Goal: Task Accomplishment & Management: Use online tool/utility

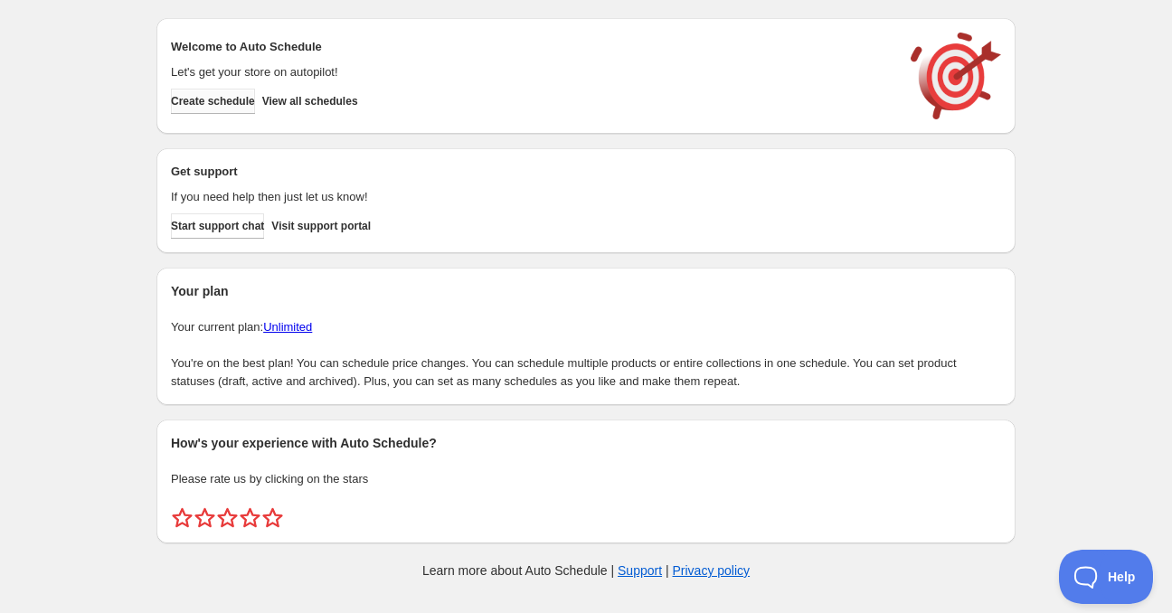
click at [197, 90] on button "Create schedule" at bounding box center [213, 101] width 84 height 25
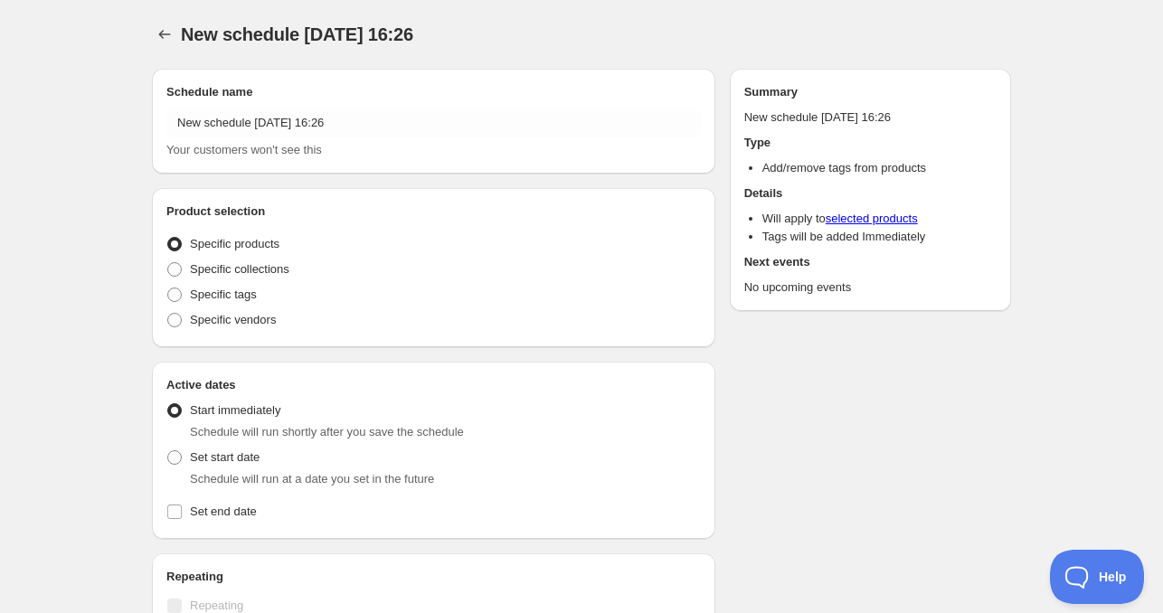
radio input "true"
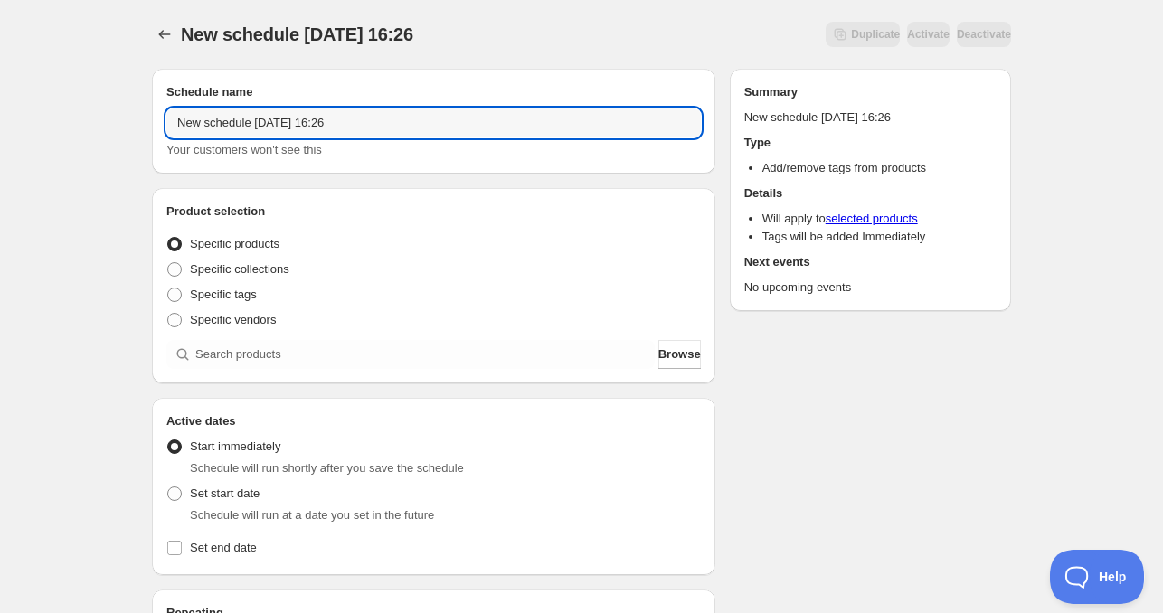
drag, startPoint x: 254, startPoint y: 123, endPoint x: 14, endPoint y: 120, distance: 240.6
click at [14, 120] on div "New schedule [DATE] 16:26. This page is ready New schedule [DATE] 16:26 Duplica…" at bounding box center [581, 548] width 1163 height 1096
drag, startPoint x: 230, startPoint y: 123, endPoint x: 238, endPoint y: 139, distance: 18.2
click at [230, 123] on input "Sat Oct 03 2025 16:26" at bounding box center [433, 123] width 535 height 29
drag, startPoint x: 260, startPoint y: 126, endPoint x: 406, endPoint y: 126, distance: 145.6
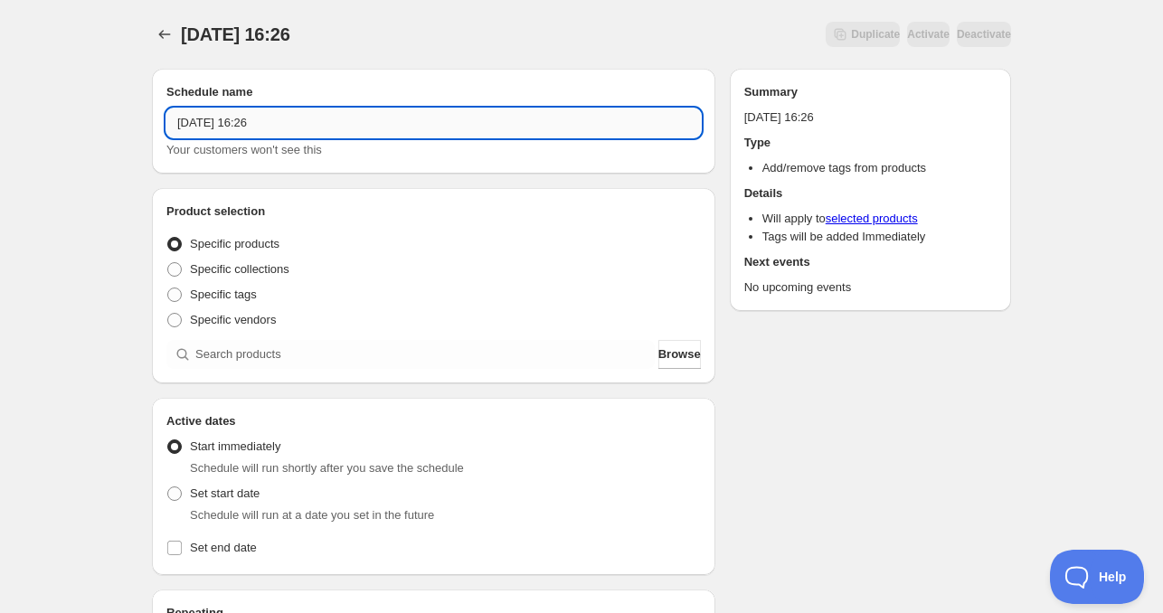
click at [393, 125] on input "Sat Oct 04 2025 16:26" at bounding box center [433, 123] width 535 height 29
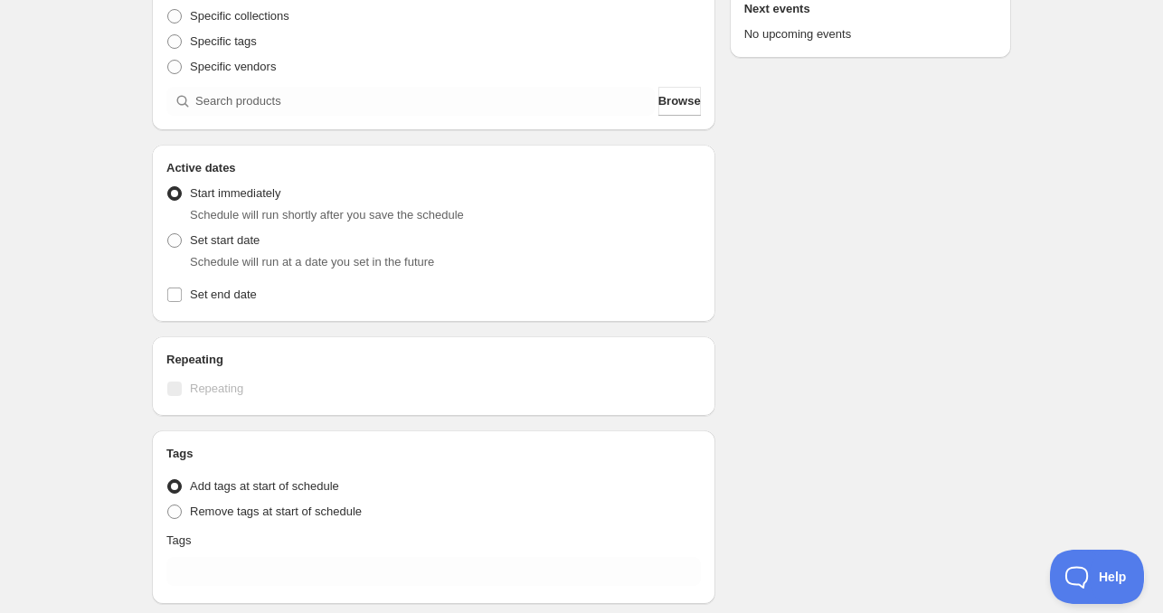
scroll to position [271, 0]
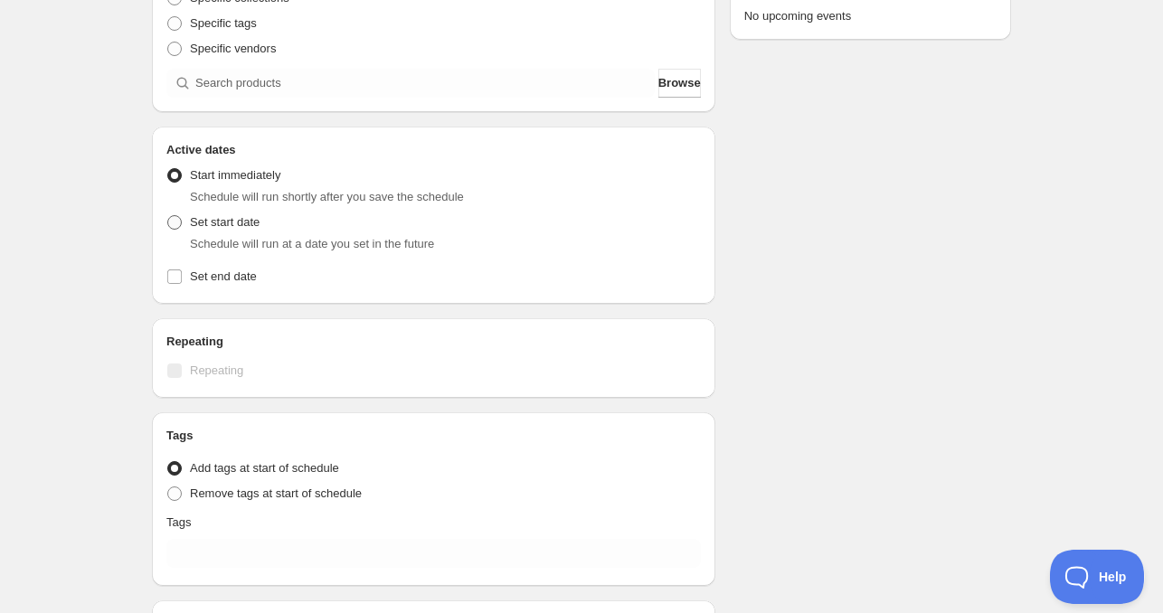
type input "Sat Oct 04 2025 4am"
click at [212, 224] on span "Set start date" at bounding box center [225, 222] width 70 height 14
click at [168, 216] on input "Set start date" at bounding box center [167, 215] width 1 height 1
radio input "true"
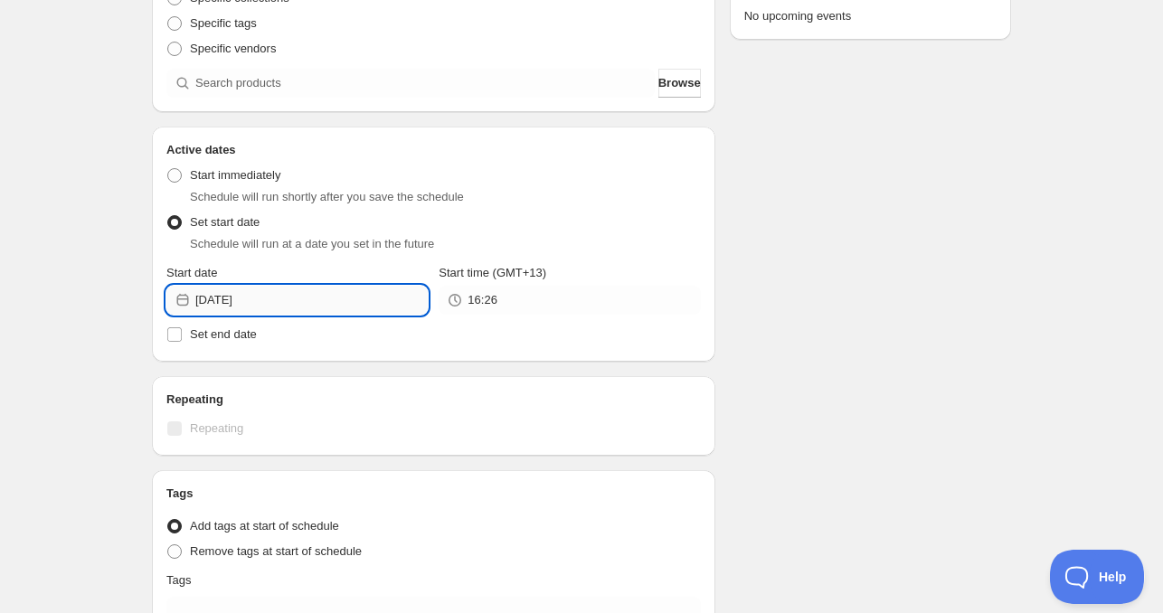
click at [268, 307] on input "2025-10-03" at bounding box center [311, 300] width 232 height 29
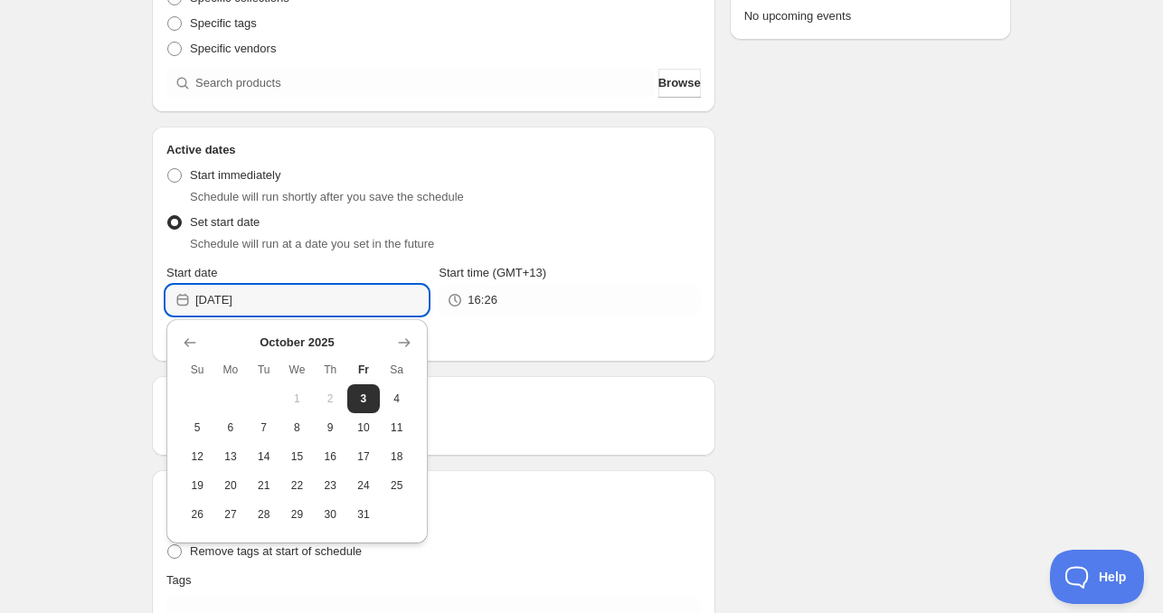
click at [383, 400] on button "4" at bounding box center [396, 398] width 33 height 29
type input "2025-10-04"
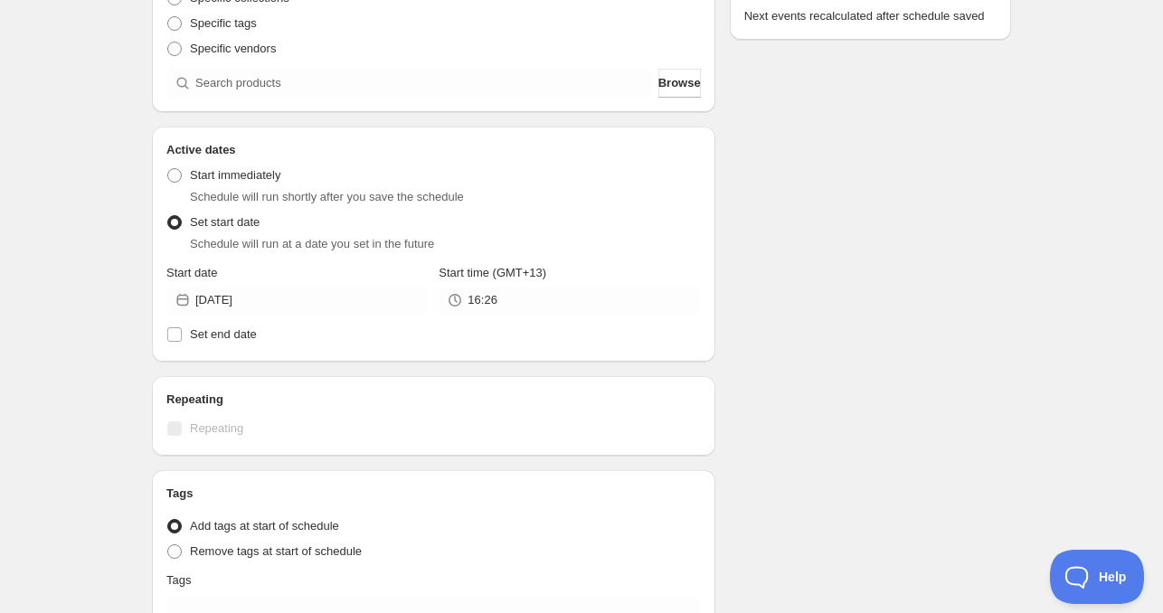
click at [502, 316] on div "Active Date Type Start immediately Schedule will run shortly after you save the…" at bounding box center [433, 253] width 535 height 188
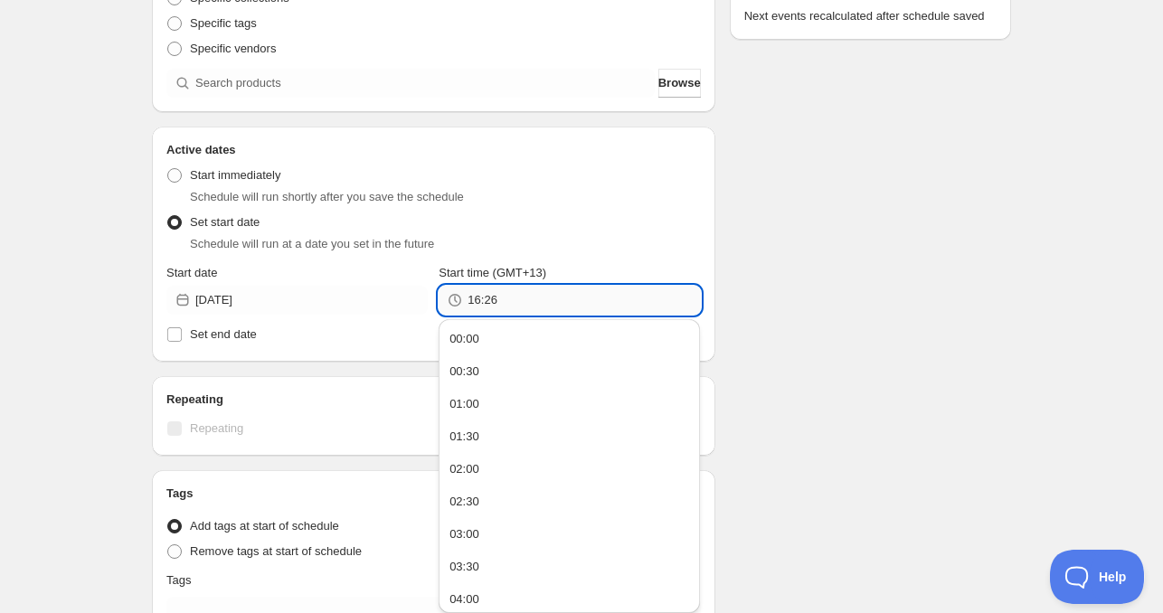
click at [510, 308] on input "16:26" at bounding box center [584, 300] width 232 height 29
type input "4:00"
click at [236, 338] on span "Set end date" at bounding box center [223, 334] width 67 height 14
click at [182, 338] on input "Set end date" at bounding box center [174, 334] width 14 height 14
checkbox input "true"
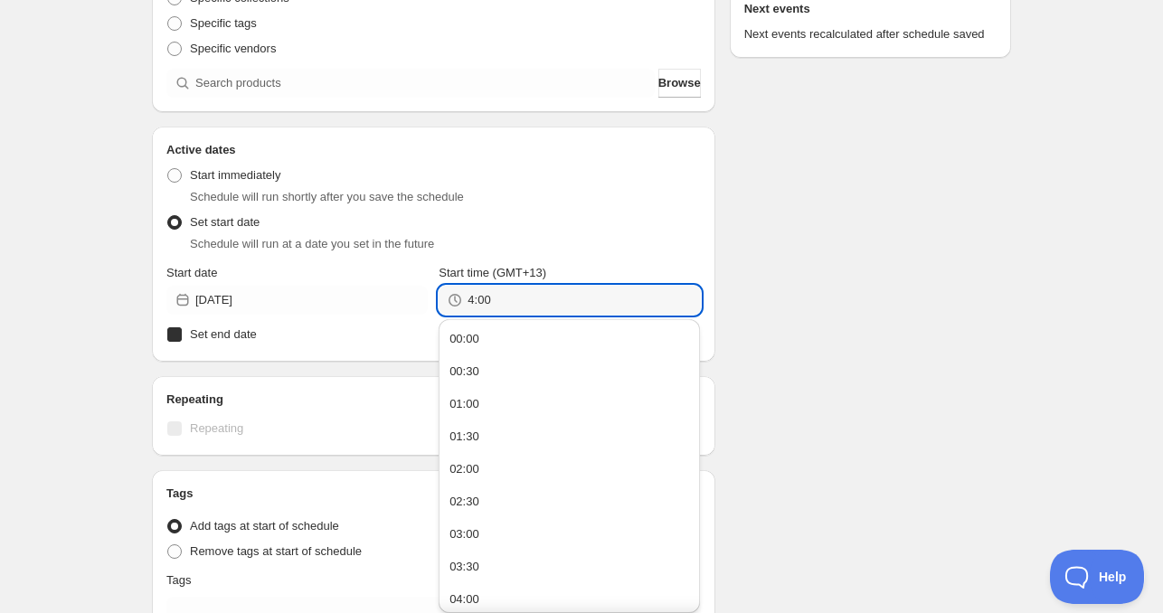
type input "04:00"
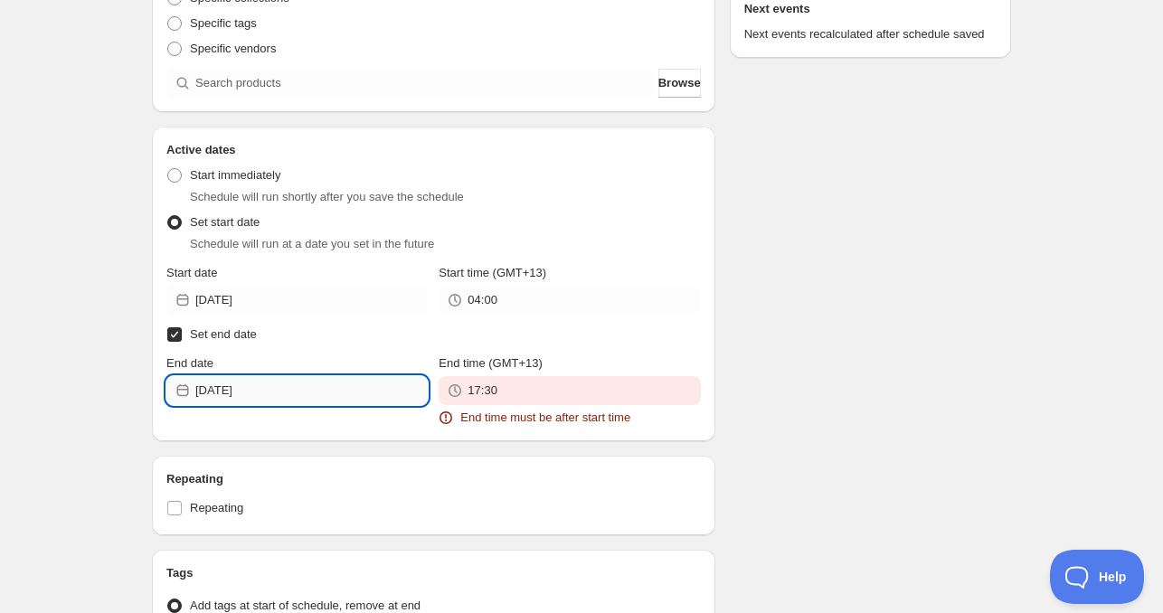
click at [254, 384] on input "2025-10-03" at bounding box center [311, 390] width 232 height 29
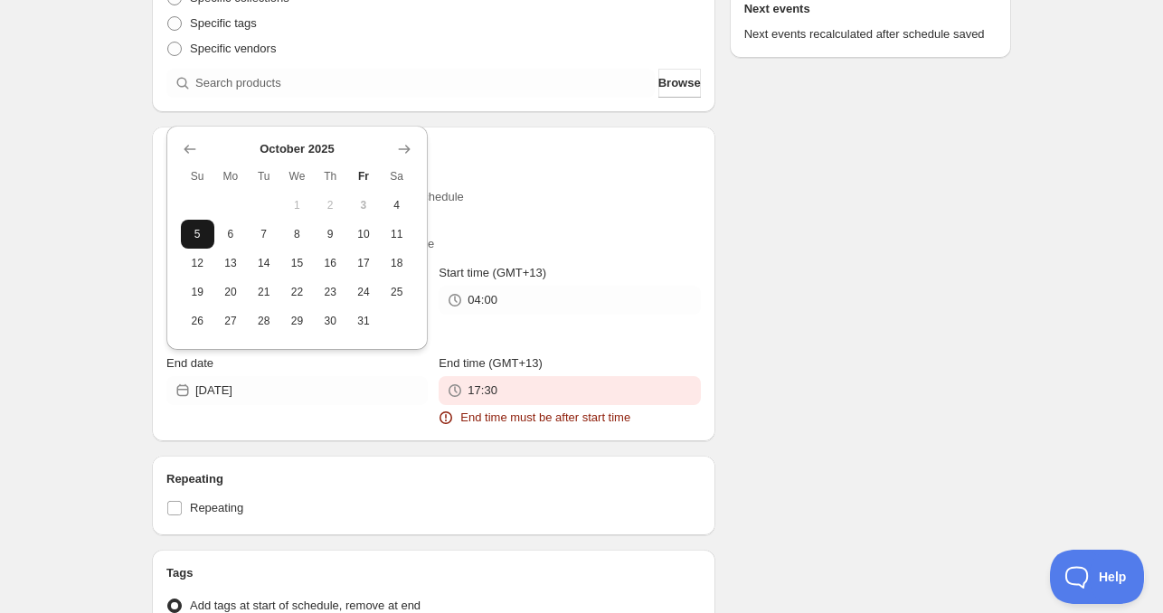
click at [200, 232] on span "5" at bounding box center [197, 234] width 19 height 14
type input "2025-10-05"
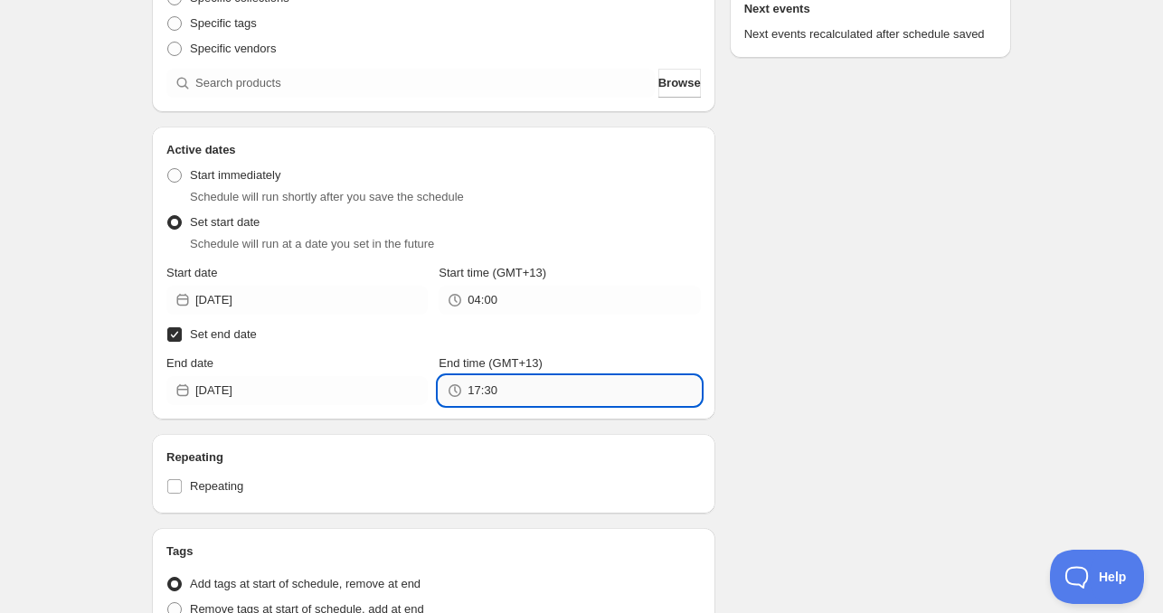
click at [492, 383] on input "17:30" at bounding box center [584, 390] width 232 height 29
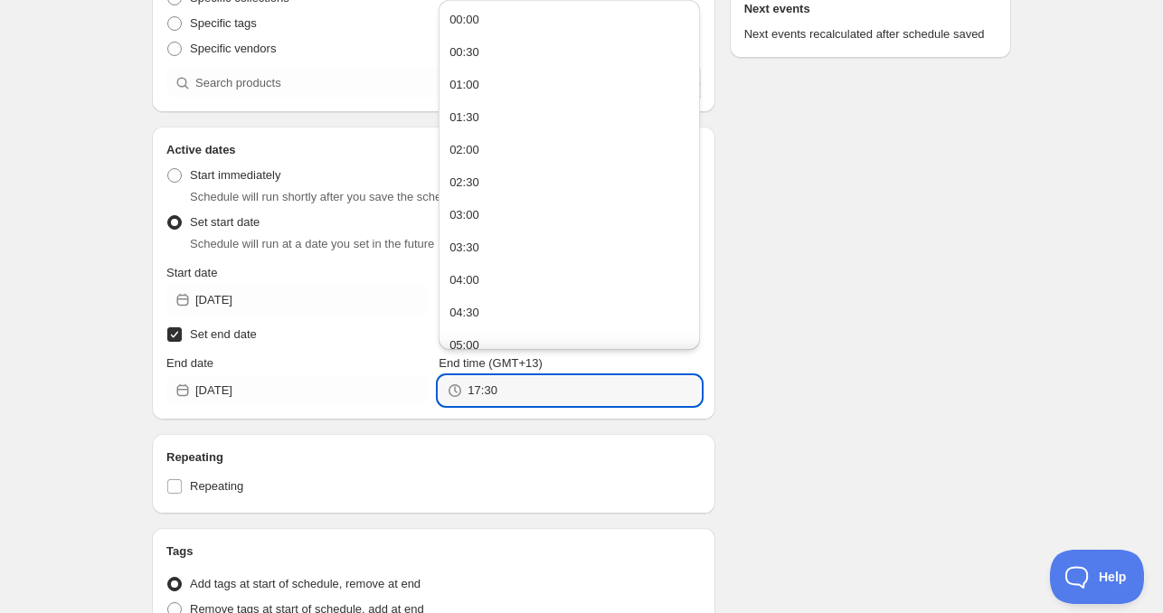
paste input "4:0"
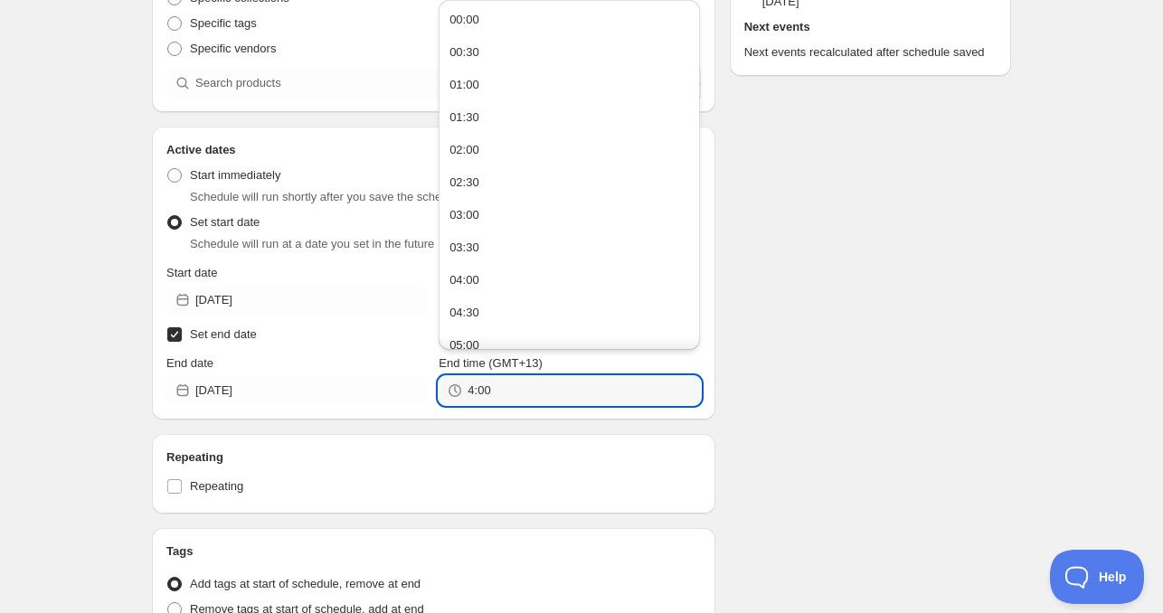
type input "04:00"
click at [784, 361] on div "Schedule name Sat Oct 04 2025 4am Your customers won't see this Product selecti…" at bounding box center [574, 344] width 874 height 1122
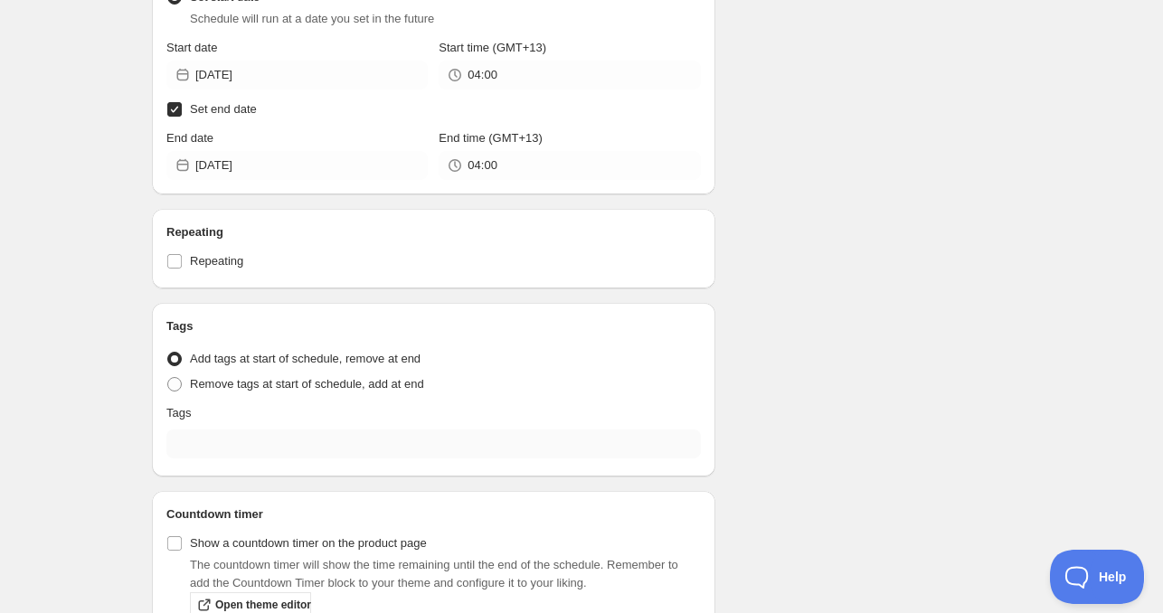
scroll to position [543, 0]
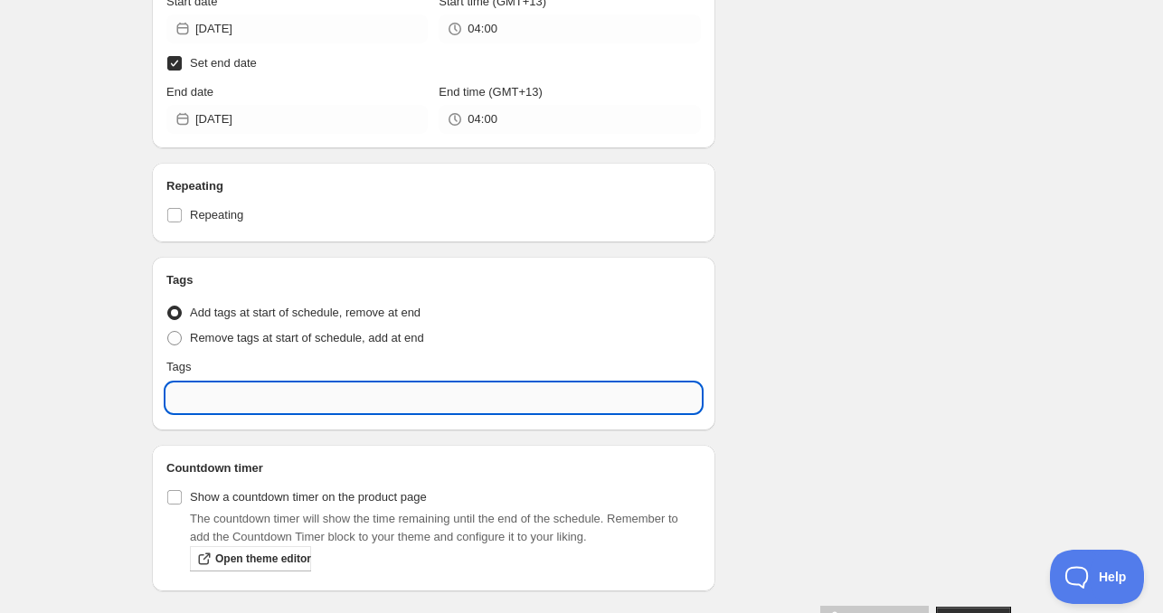
click at [245, 395] on input "text" at bounding box center [433, 397] width 535 height 29
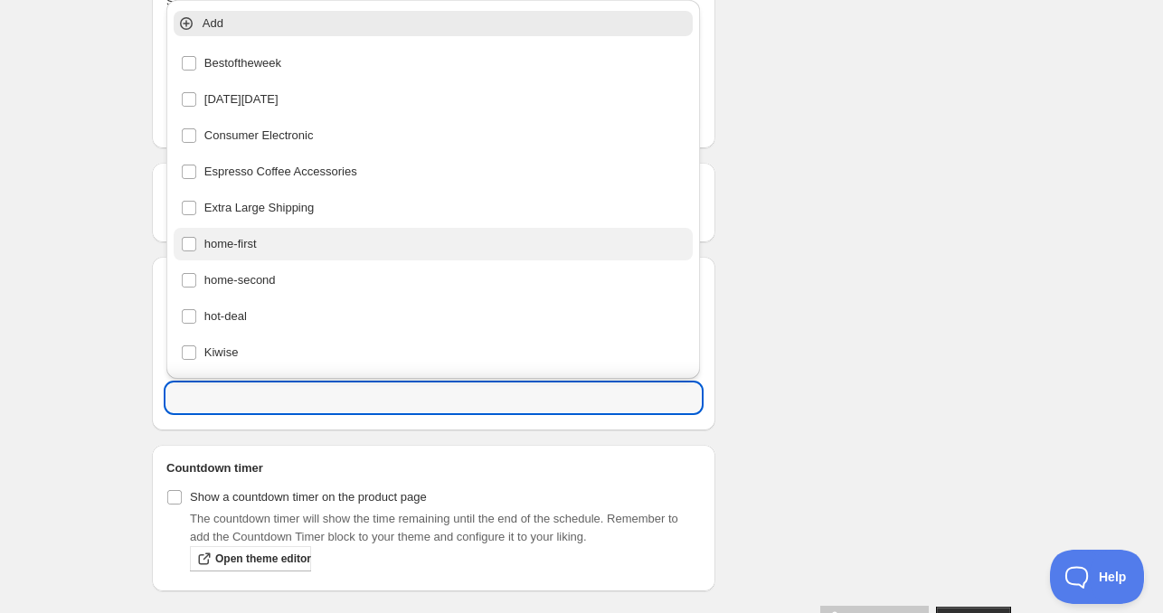
click at [252, 244] on div "home-first" at bounding box center [434, 244] width 506 height 25
type input "home-first"
checkbox input "true"
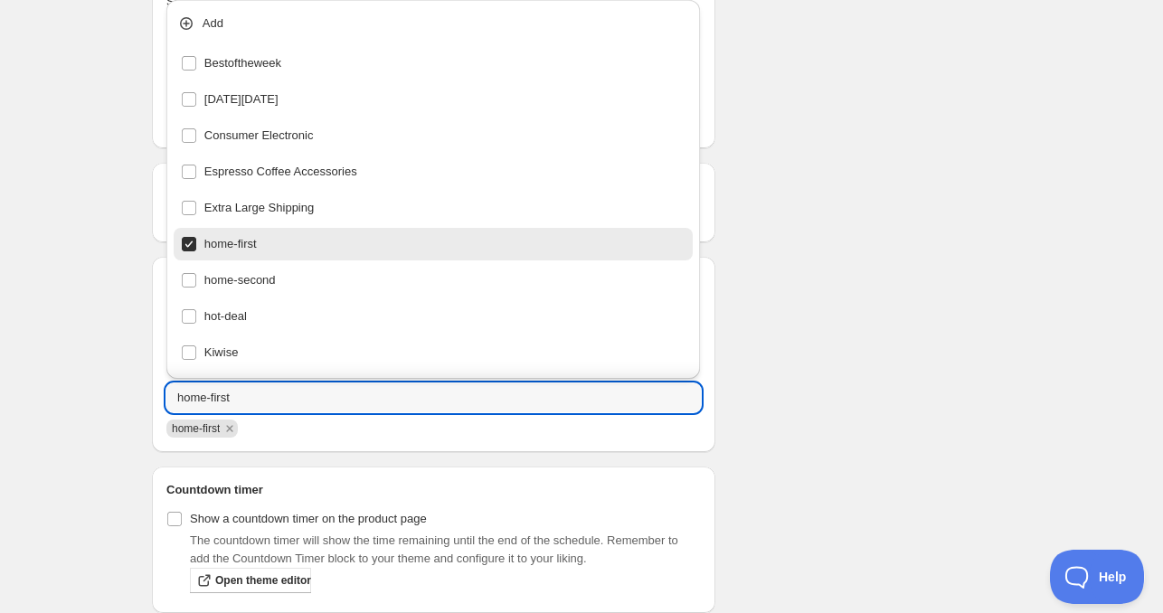
click at [806, 276] on div "Schedule name Sat Oct 04 2025 4am Your customers won't see this Product selecti…" at bounding box center [574, 83] width 874 height 1143
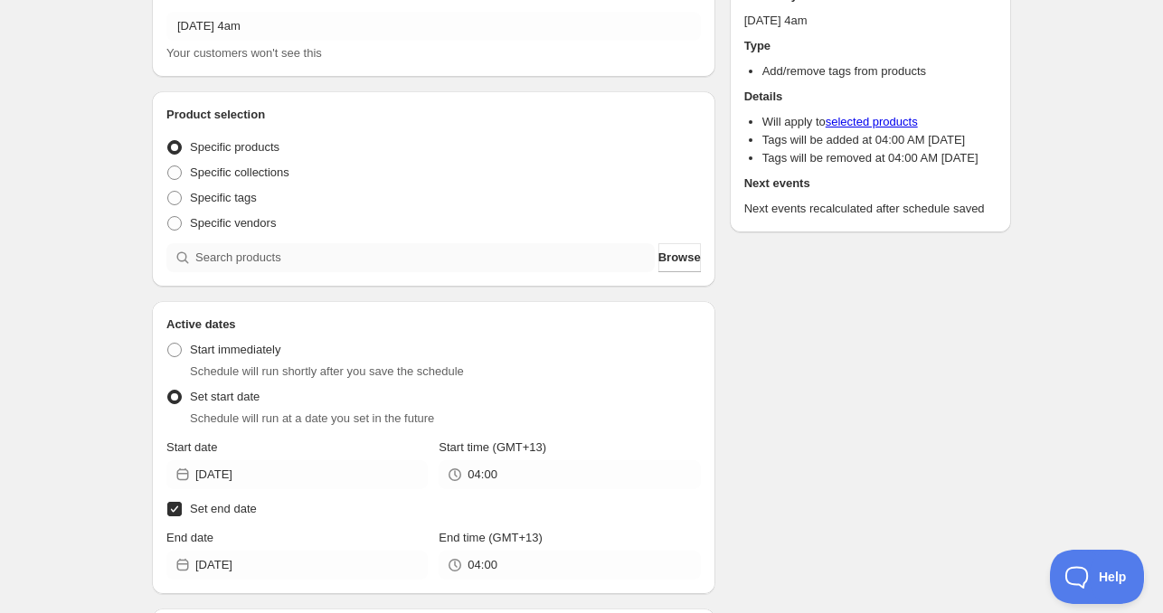
scroll to position [0, 0]
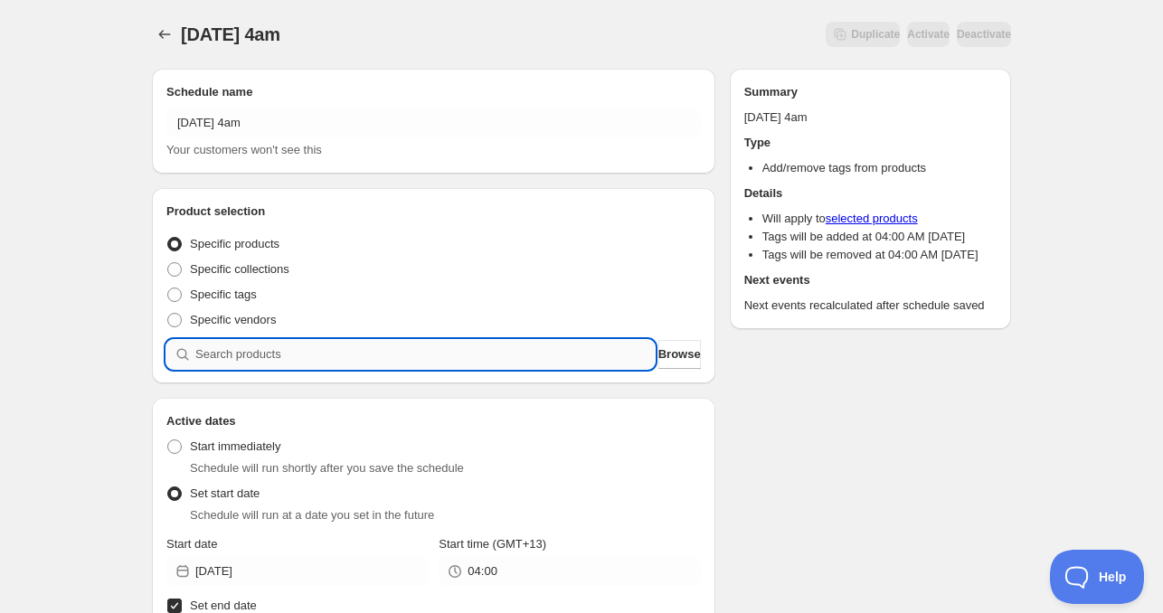
click at [237, 357] on input "search" at bounding box center [424, 354] width 459 height 29
paste input "LM202"
type input "LM202"
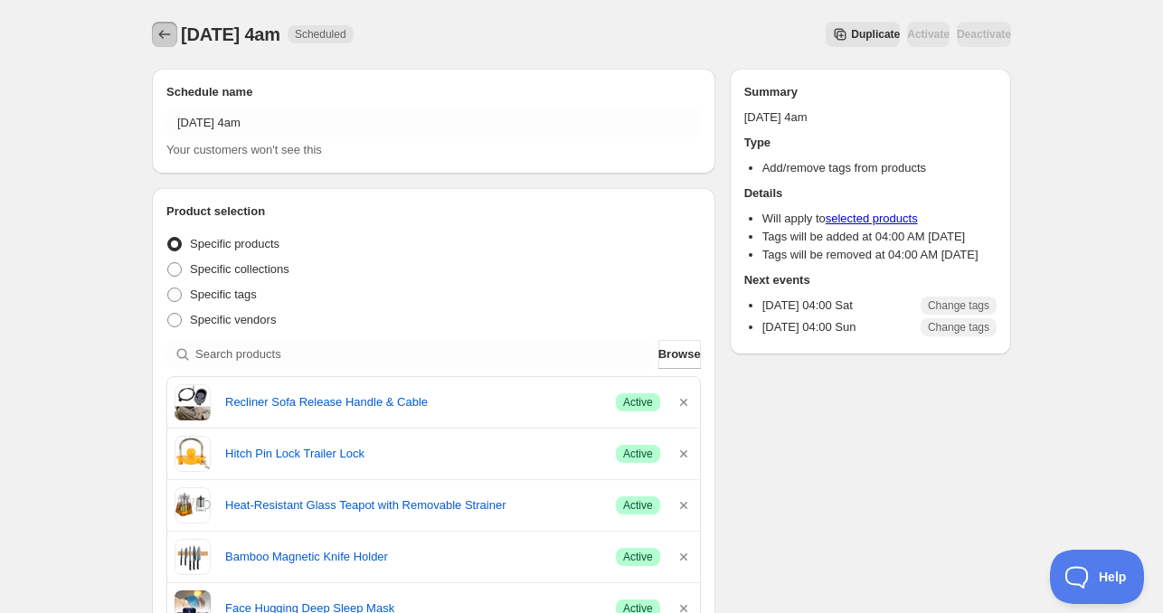
click at [152, 31] on button "Schedules" at bounding box center [164, 34] width 25 height 25
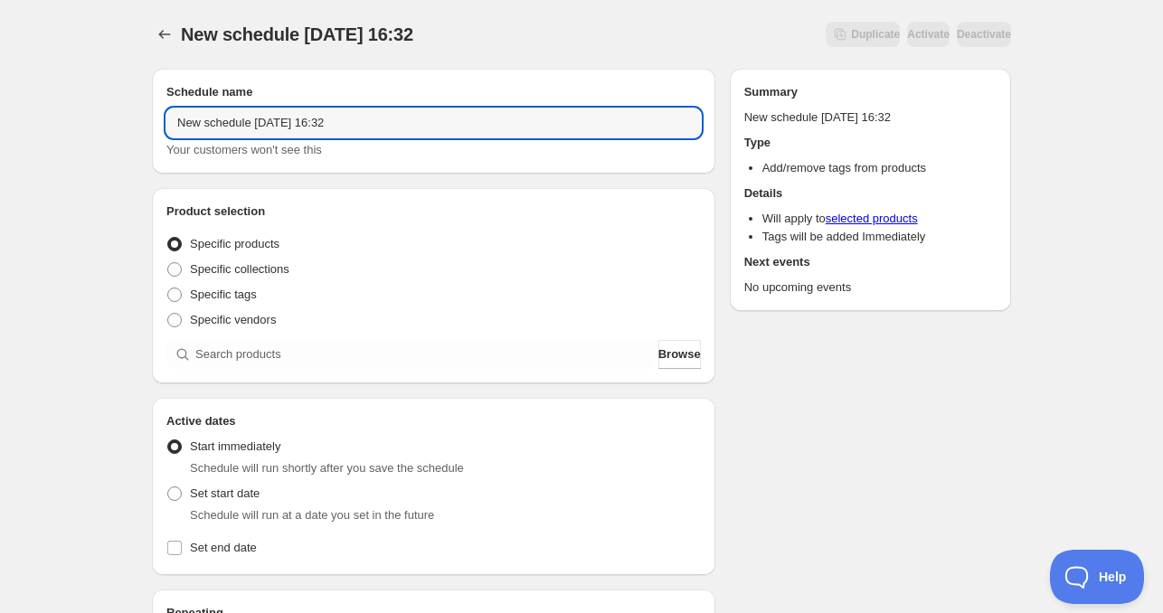
drag, startPoint x: 250, startPoint y: 128, endPoint x: 48, endPoint y: 117, distance: 202.0
click at [48, 117] on div "New schedule Oct 03 2025 16:32. This page is ready New schedule Oct 03 2025 16:…" at bounding box center [581, 548] width 1163 height 1096
click at [230, 129] on input "Sat Oct 03 2025 16:32" at bounding box center [433, 123] width 535 height 29
drag, startPoint x: 360, startPoint y: 140, endPoint x: 378, endPoint y: 140, distance: 18.1
click at [378, 140] on div "Sat Oct 04 2025 16:32 Your customers won't see this" at bounding box center [433, 134] width 535 height 51
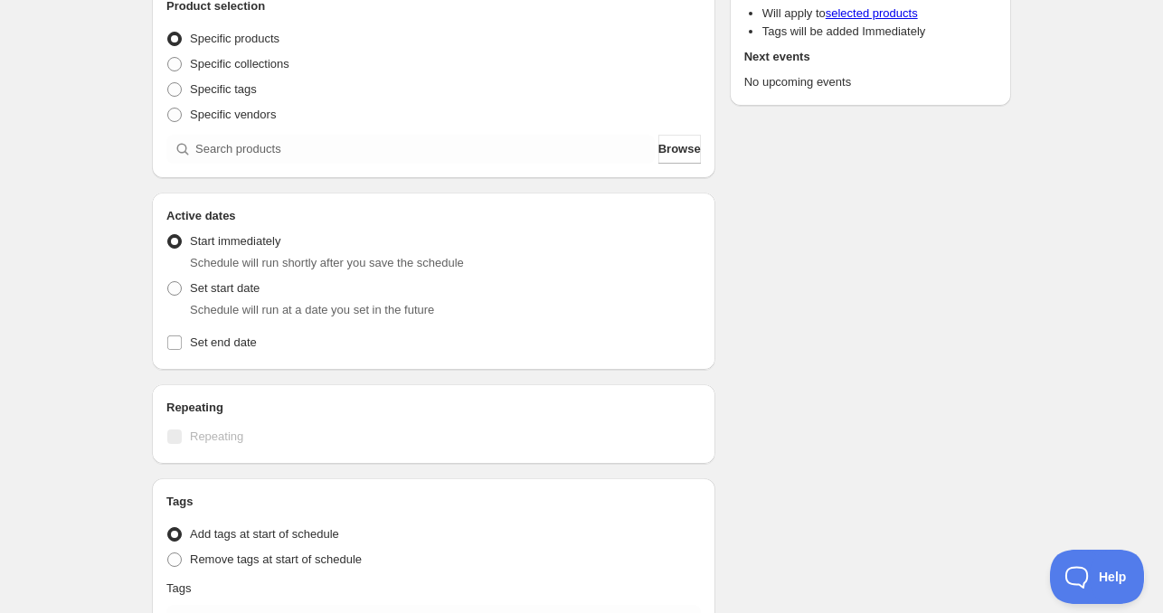
scroll to position [271, 0]
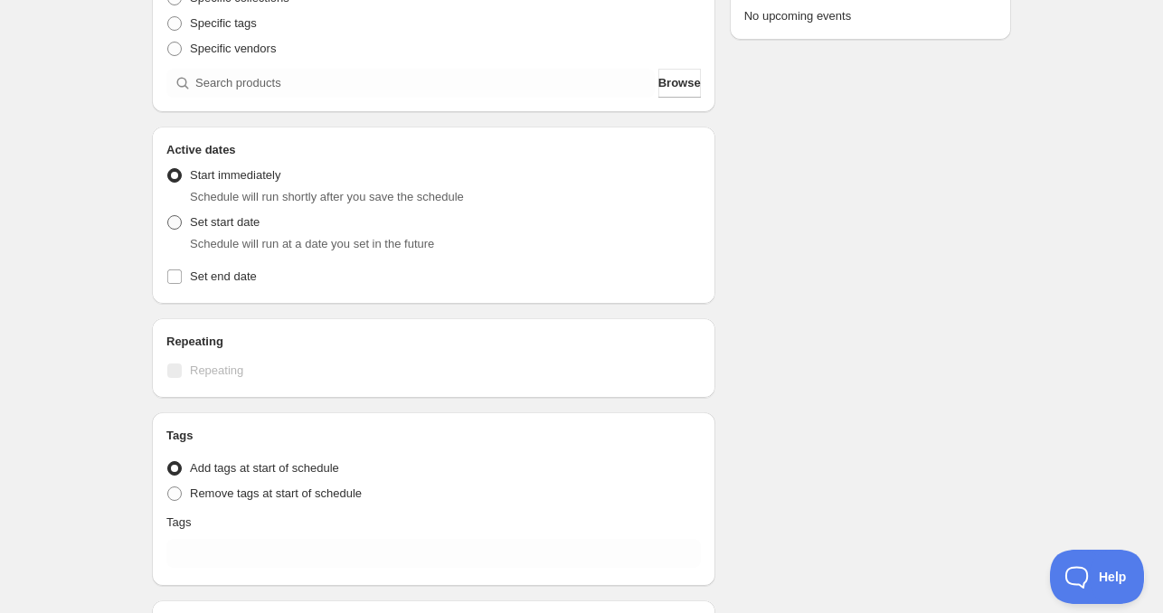
type input "Sat Oct 04 2025 11am"
click at [166, 221] on span at bounding box center [174, 222] width 16 height 16
click at [167, 216] on input "Set start date" at bounding box center [167, 215] width 1 height 1
radio input "true"
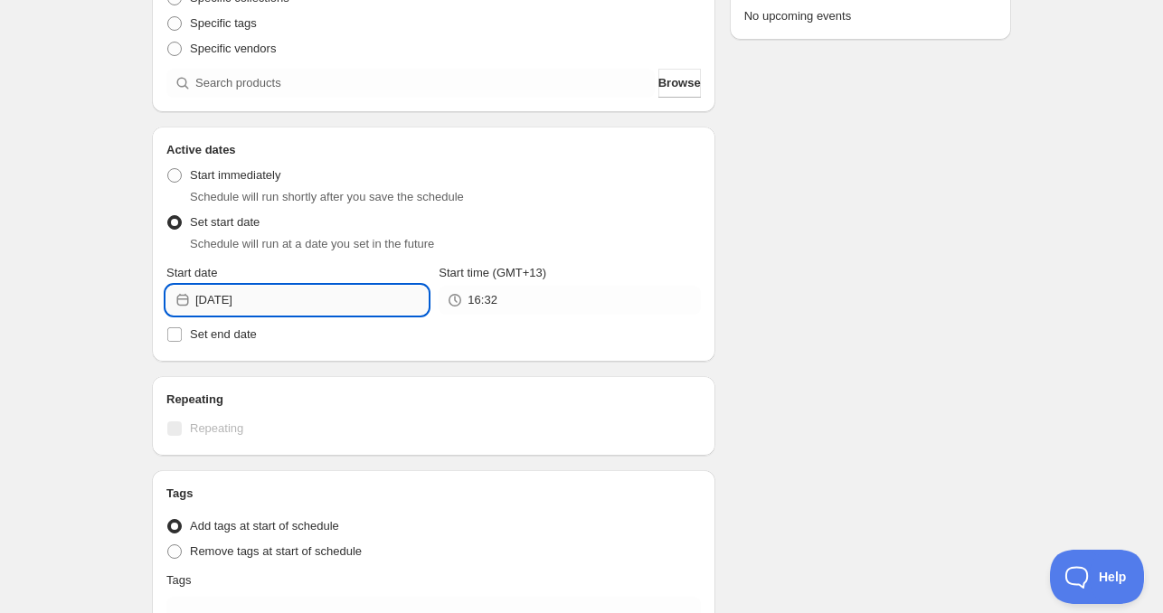
click at [300, 312] on input "2025-10-03" at bounding box center [311, 300] width 232 height 29
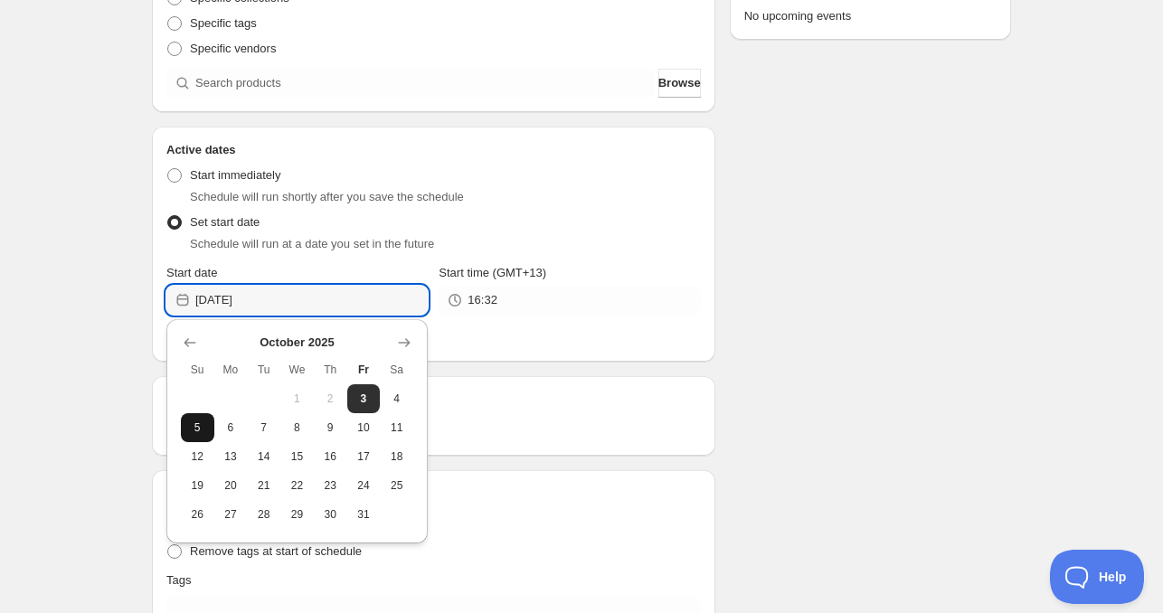
click at [194, 435] on button "5" at bounding box center [197, 427] width 33 height 29
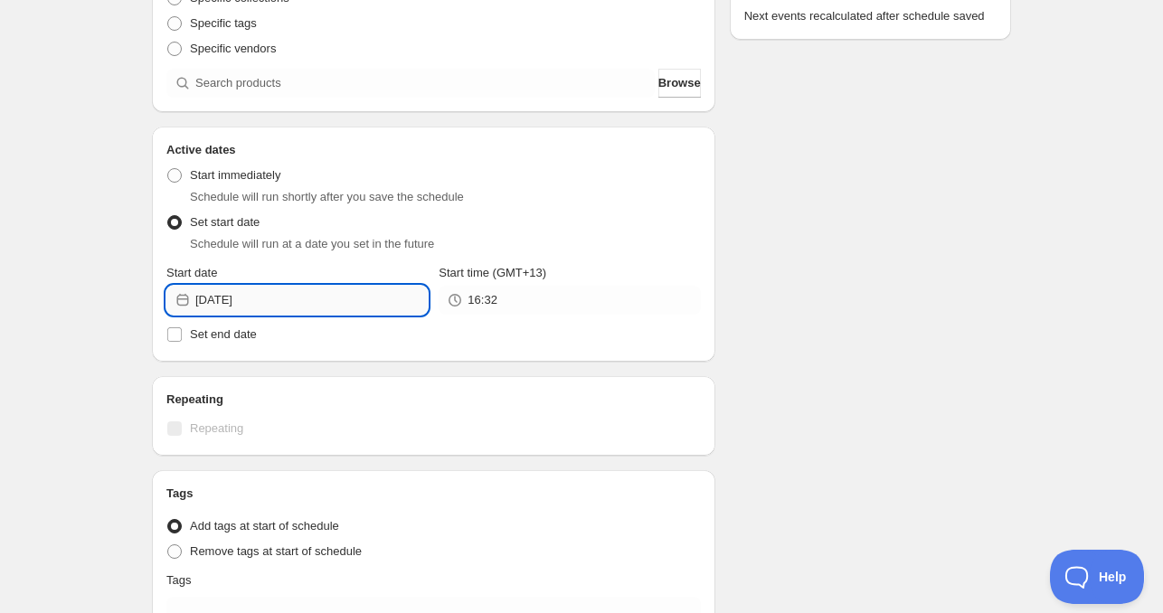
click at [313, 296] on input "2025-10-05" at bounding box center [311, 300] width 232 height 29
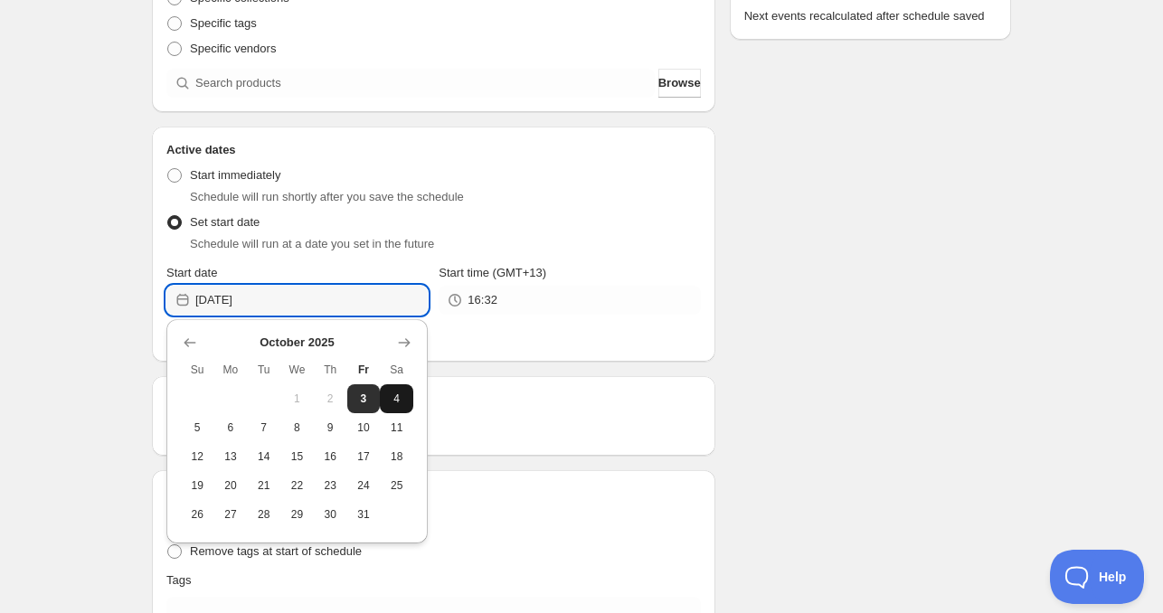
click at [402, 394] on span "4" at bounding box center [396, 399] width 19 height 14
type input "2025-10-04"
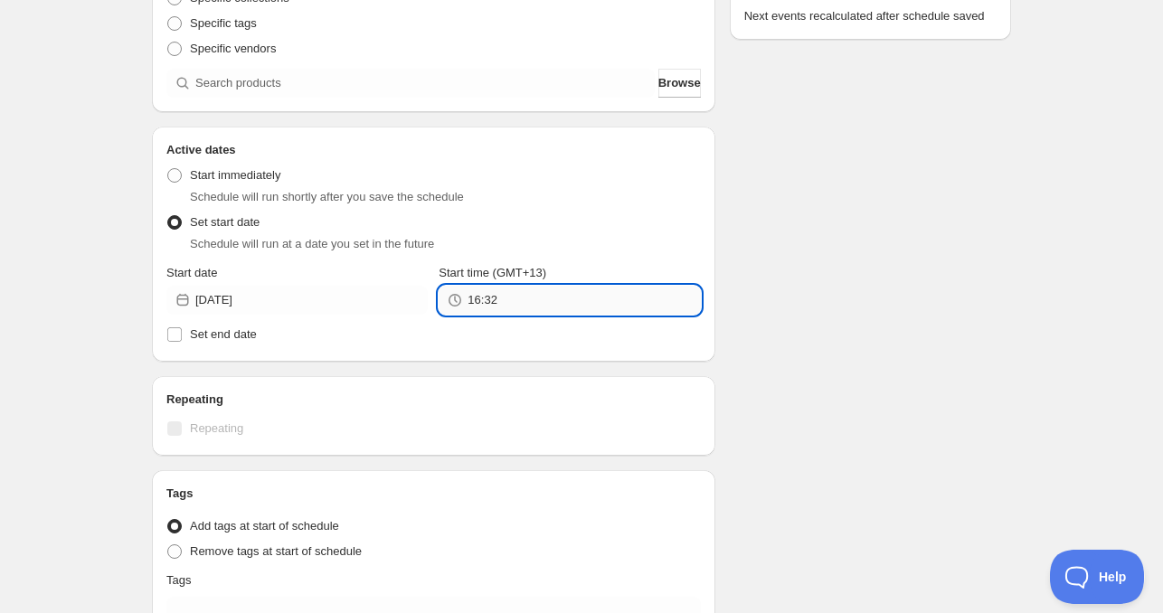
click at [488, 301] on input "16:32" at bounding box center [584, 300] width 232 height 29
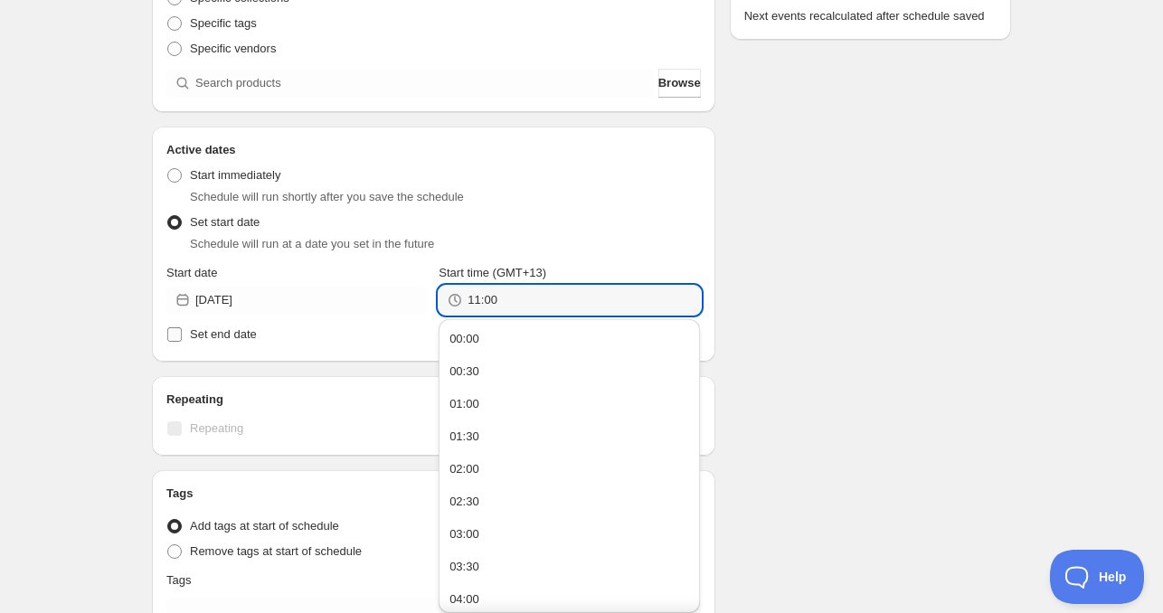
type input "11:00"
click at [252, 329] on span "Set end date" at bounding box center [223, 334] width 67 height 14
click at [182, 329] on input "Set end date" at bounding box center [174, 334] width 14 height 14
checkbox input "true"
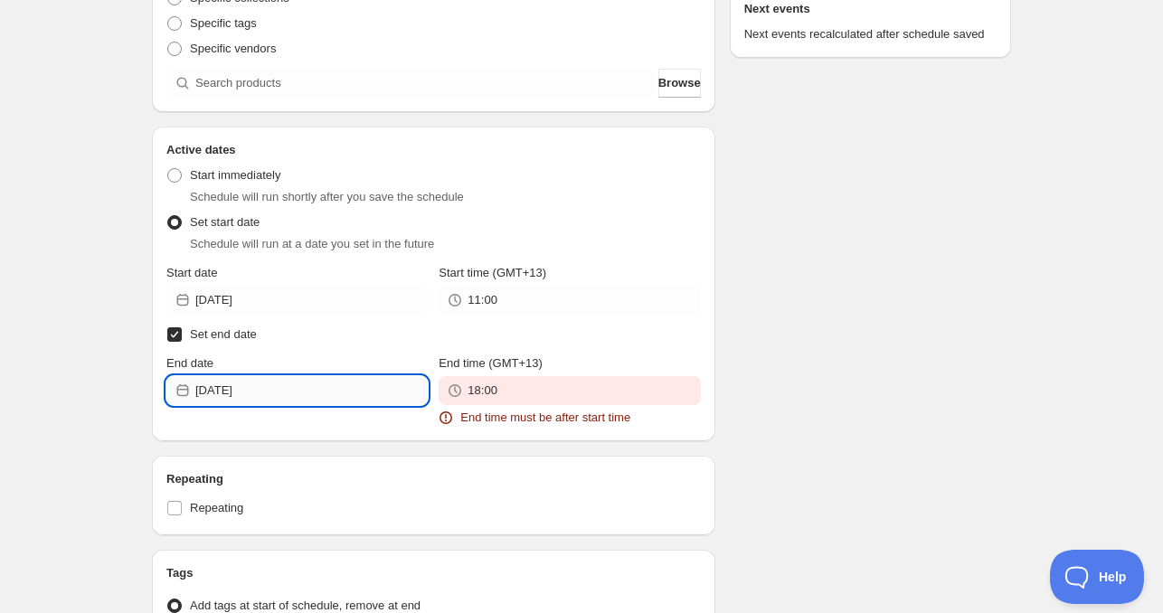
click at [289, 382] on input "2025-10-03" at bounding box center [311, 390] width 232 height 29
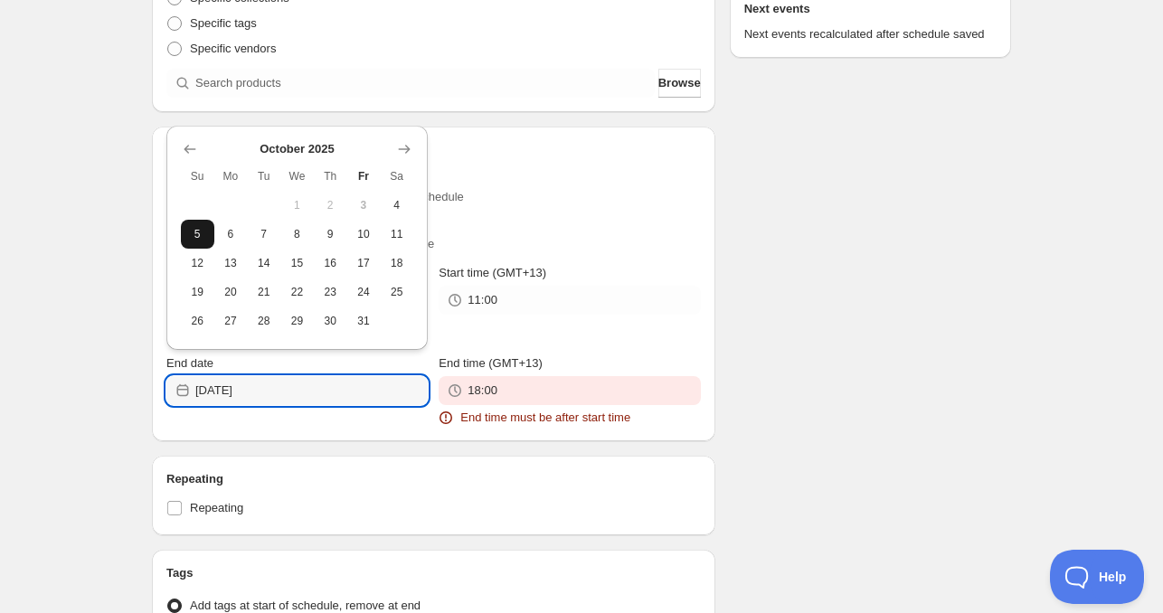
click at [193, 234] on span "5" at bounding box center [197, 234] width 19 height 14
type input "2025-10-05"
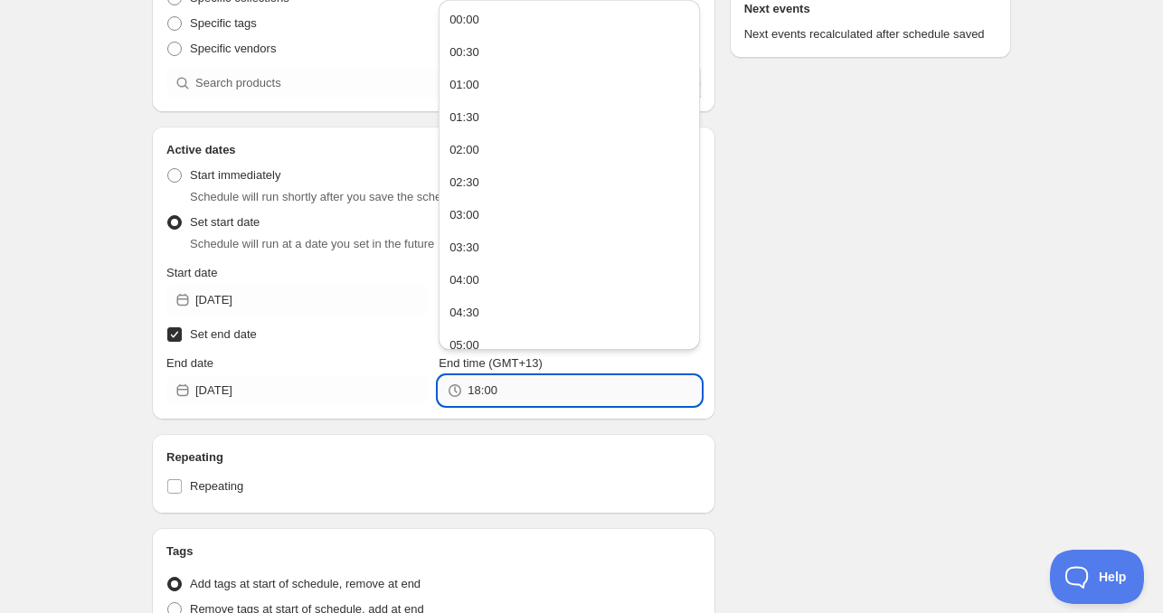
click at [501, 385] on input "18:00" at bounding box center [584, 390] width 232 height 29
paste input "1"
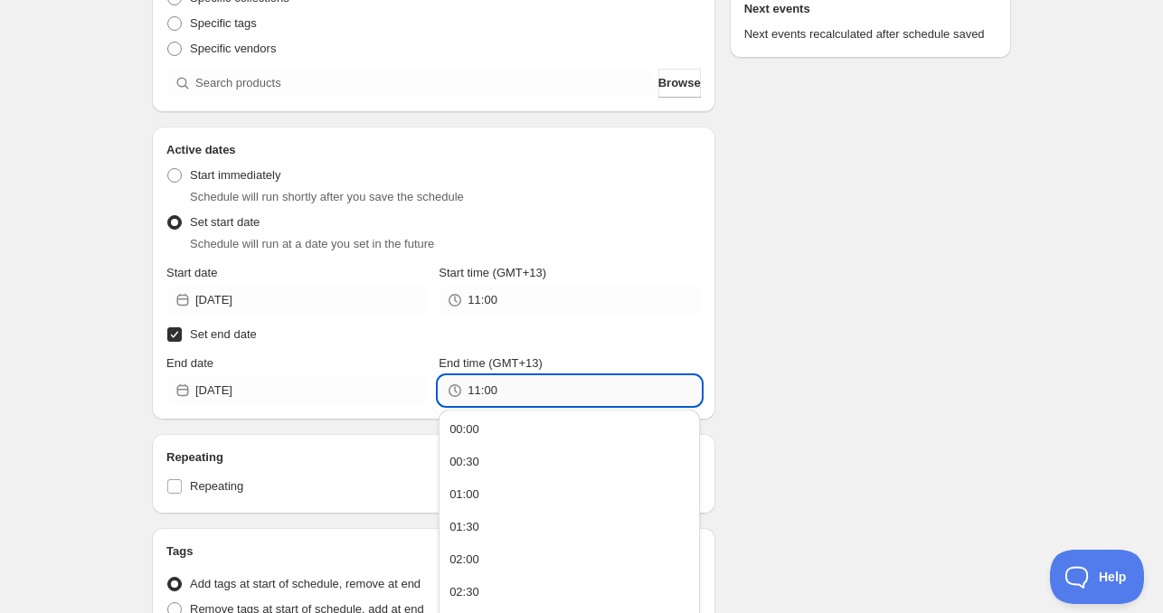
scroll to position [543, 0]
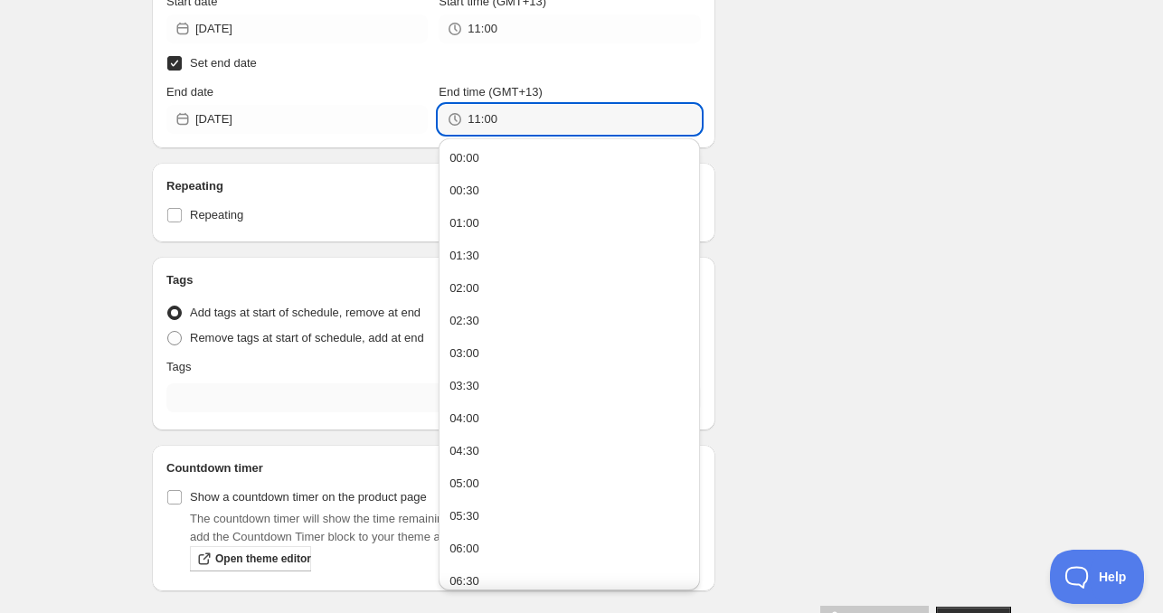
type input "11:00"
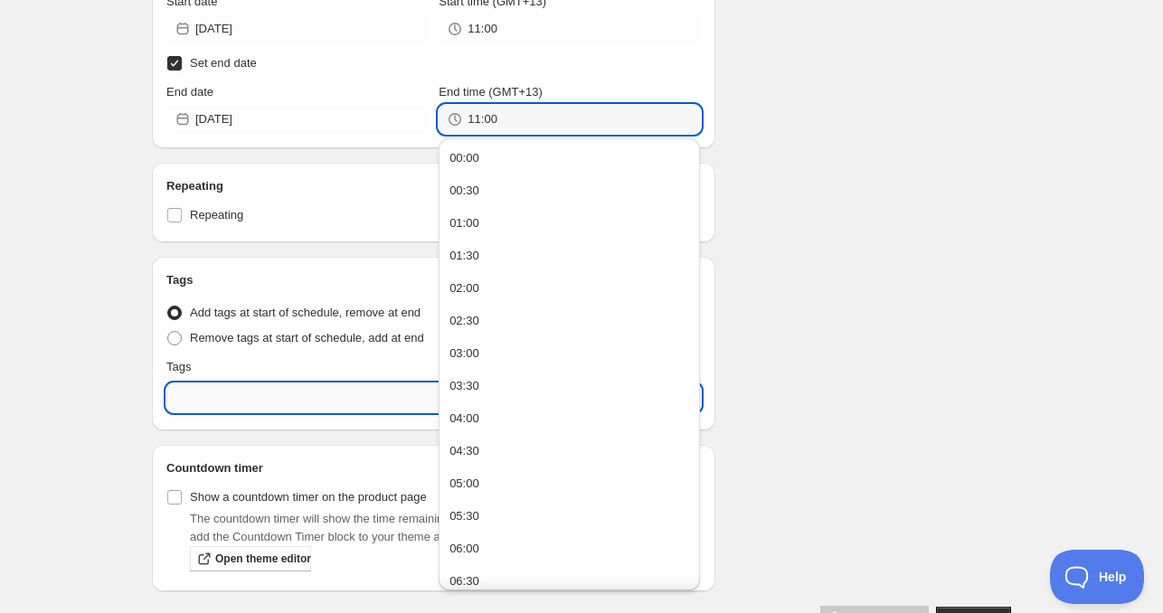
click at [215, 392] on input "text" at bounding box center [433, 397] width 535 height 29
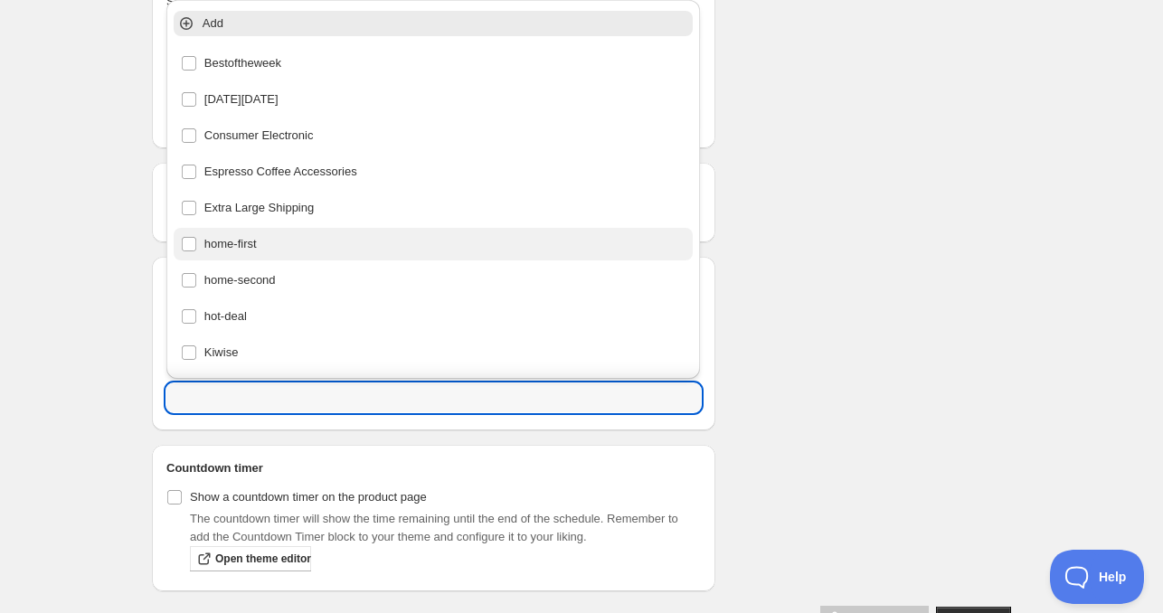
click at [260, 246] on div "home-first" at bounding box center [434, 244] width 506 height 25
type input "home-first"
checkbox input "true"
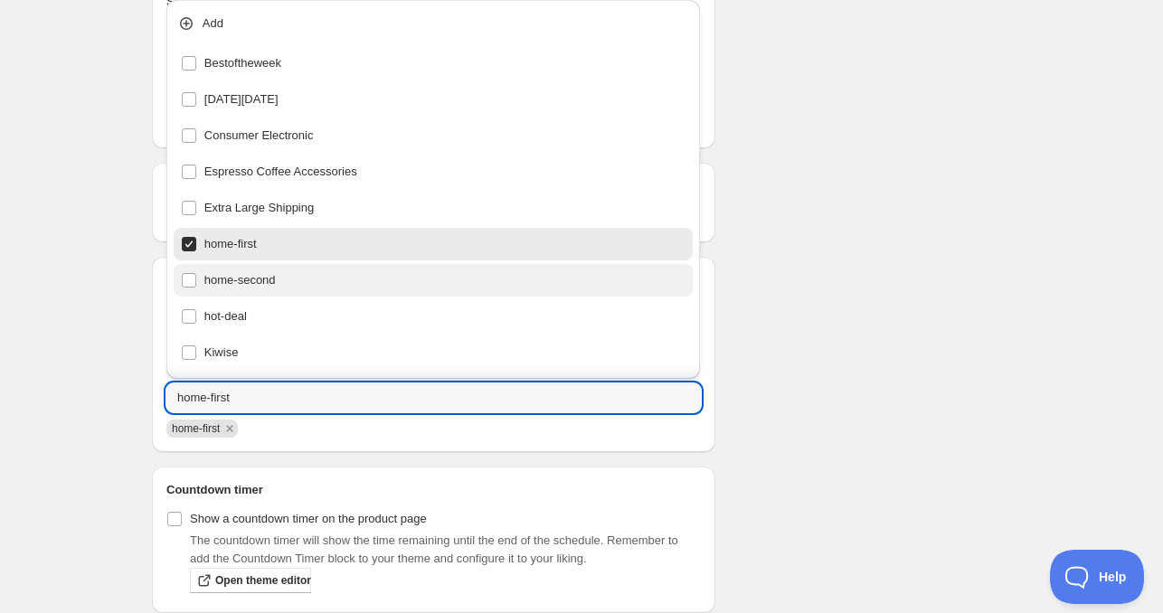
click at [304, 296] on div "home-second" at bounding box center [434, 280] width 520 height 33
type input "home-second"
checkbox input "true"
click at [312, 247] on div "home-first" at bounding box center [434, 244] width 506 height 25
checkbox input "false"
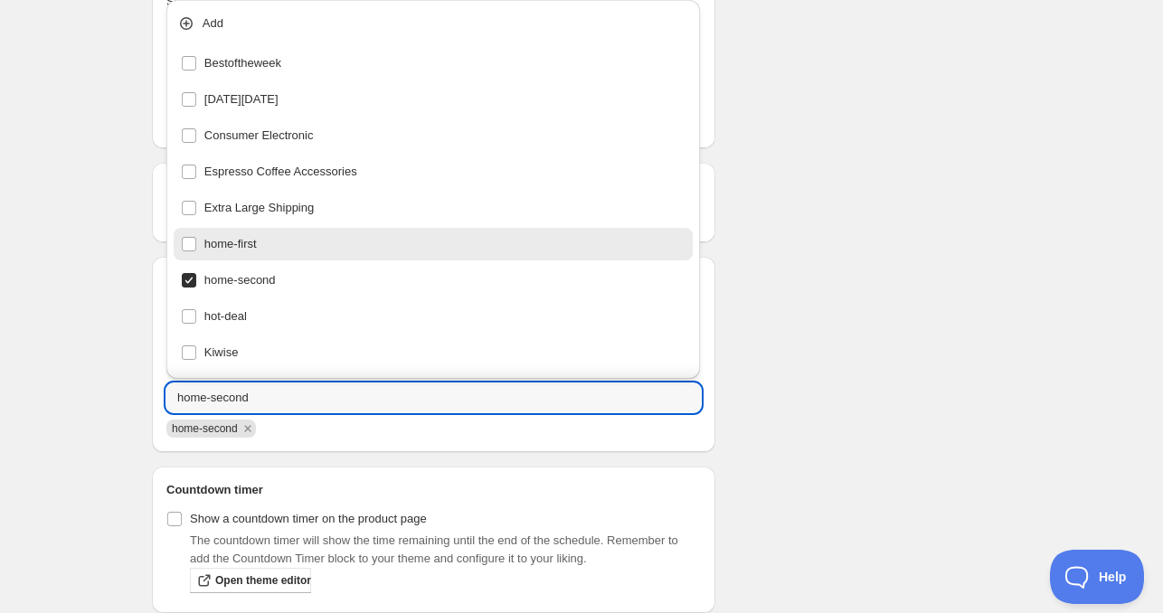
click at [894, 386] on div "Schedule name Sat Oct 04 2025 11am Your customers won't see this Product select…" at bounding box center [574, 83] width 874 height 1143
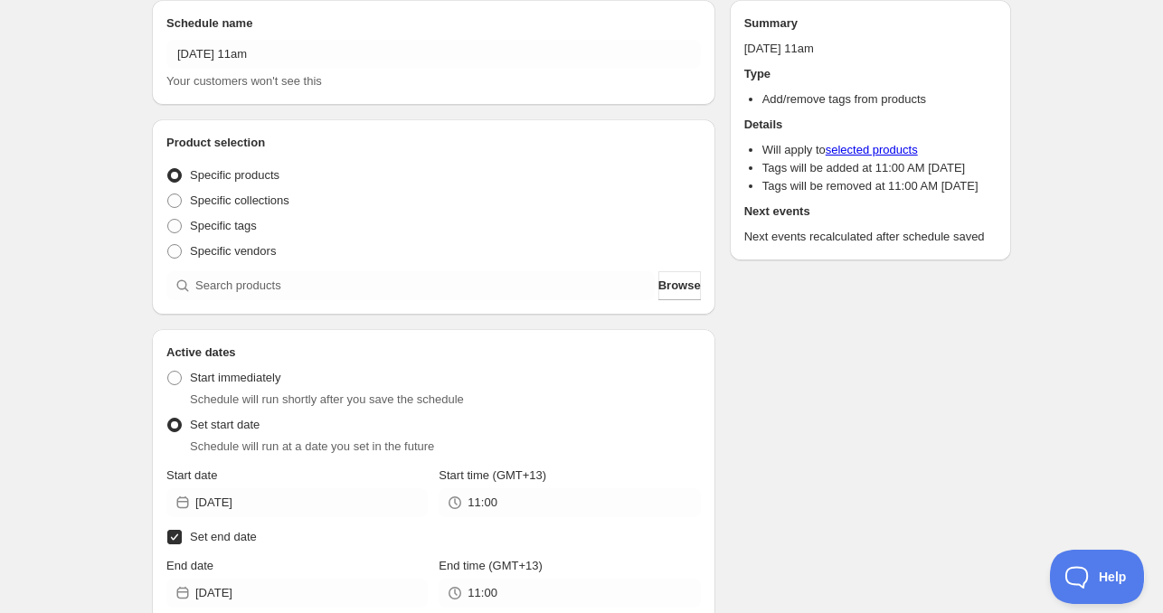
scroll to position [0, 0]
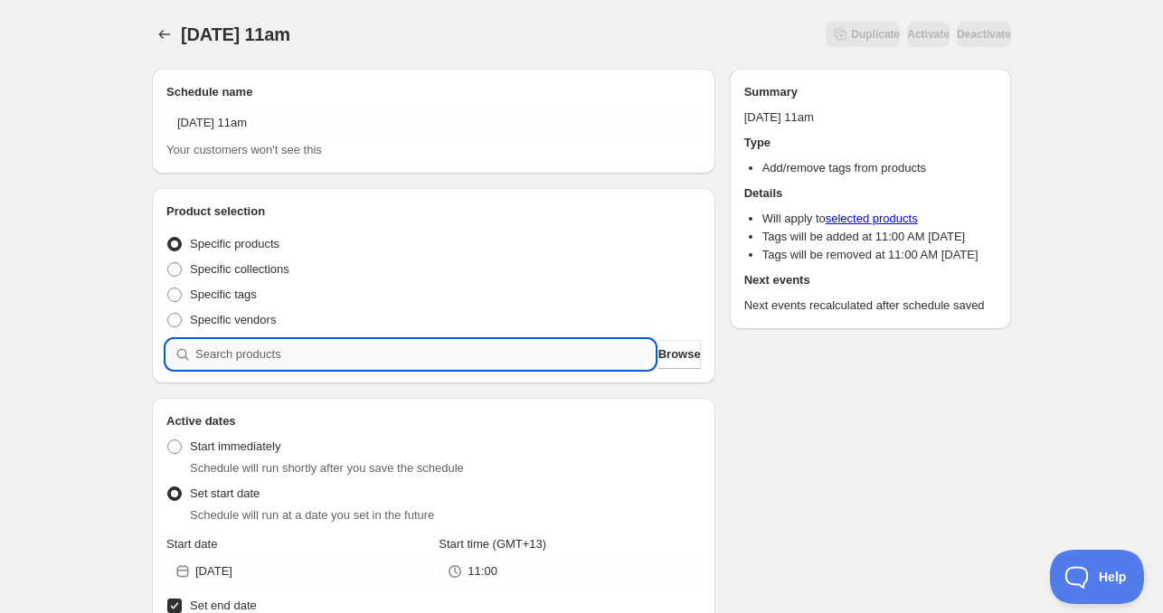
click at [300, 350] on input "search" at bounding box center [424, 354] width 459 height 29
paste input "CNH23402"
type input "CNH23402"
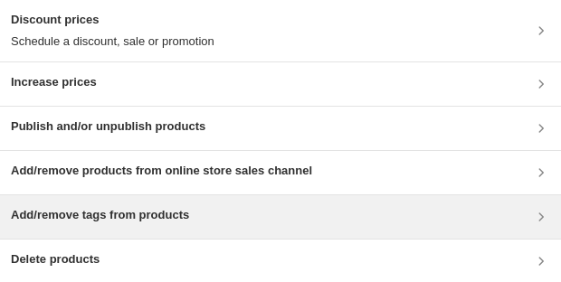
click at [202, 228] on div "Add/remove tags from products" at bounding box center [280, 216] width 561 height 43
click at [91, 213] on h3 "Add/remove tags from products" at bounding box center [100, 215] width 178 height 18
